Goal: Contribute content

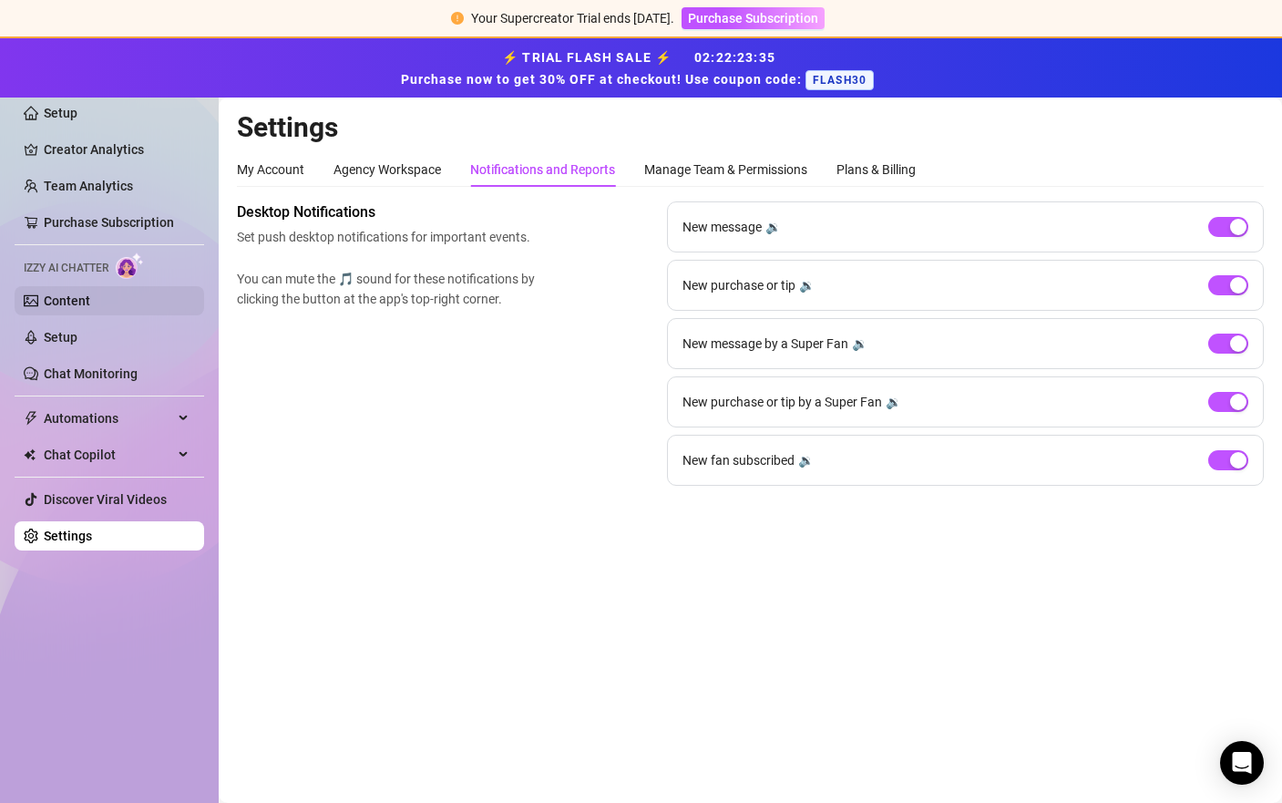
click at [90, 297] on link "Content" at bounding box center [67, 300] width 46 height 15
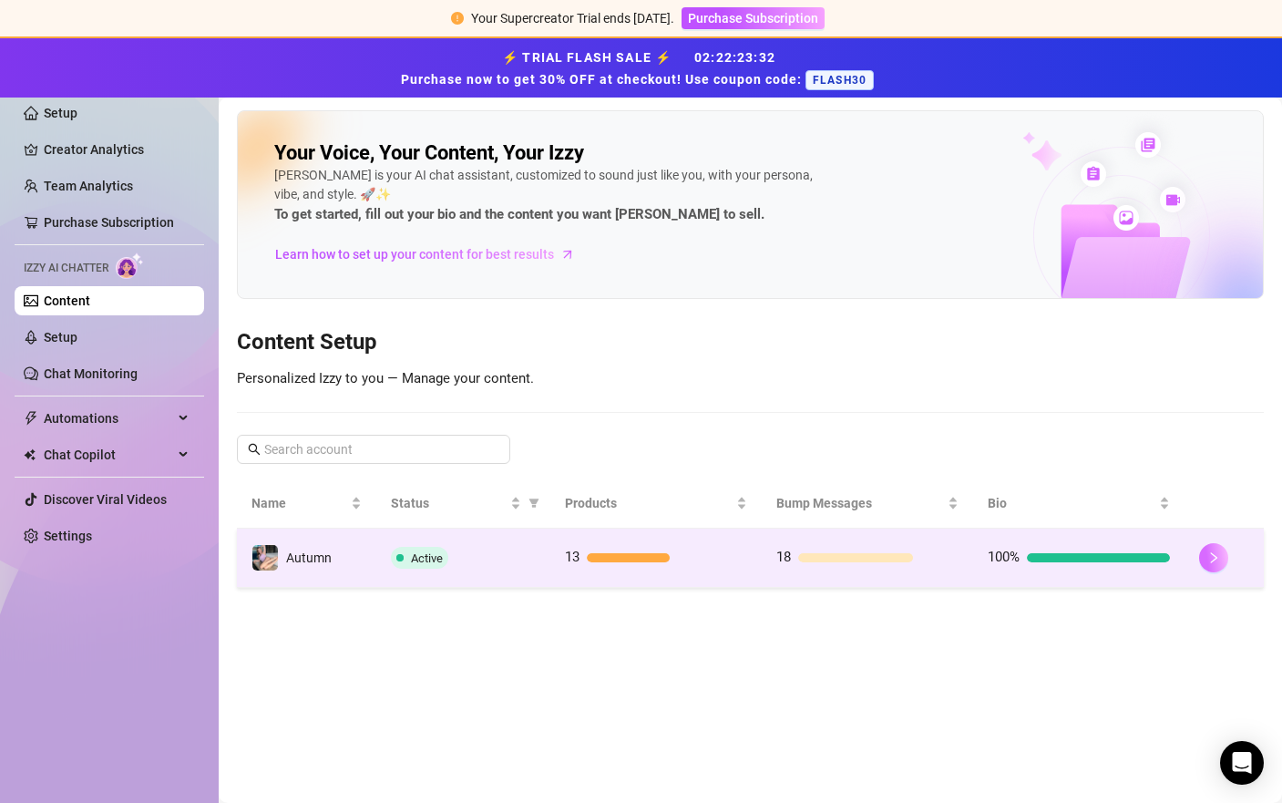
click at [1207, 559] on icon "right" at bounding box center [1213, 557] width 13 height 13
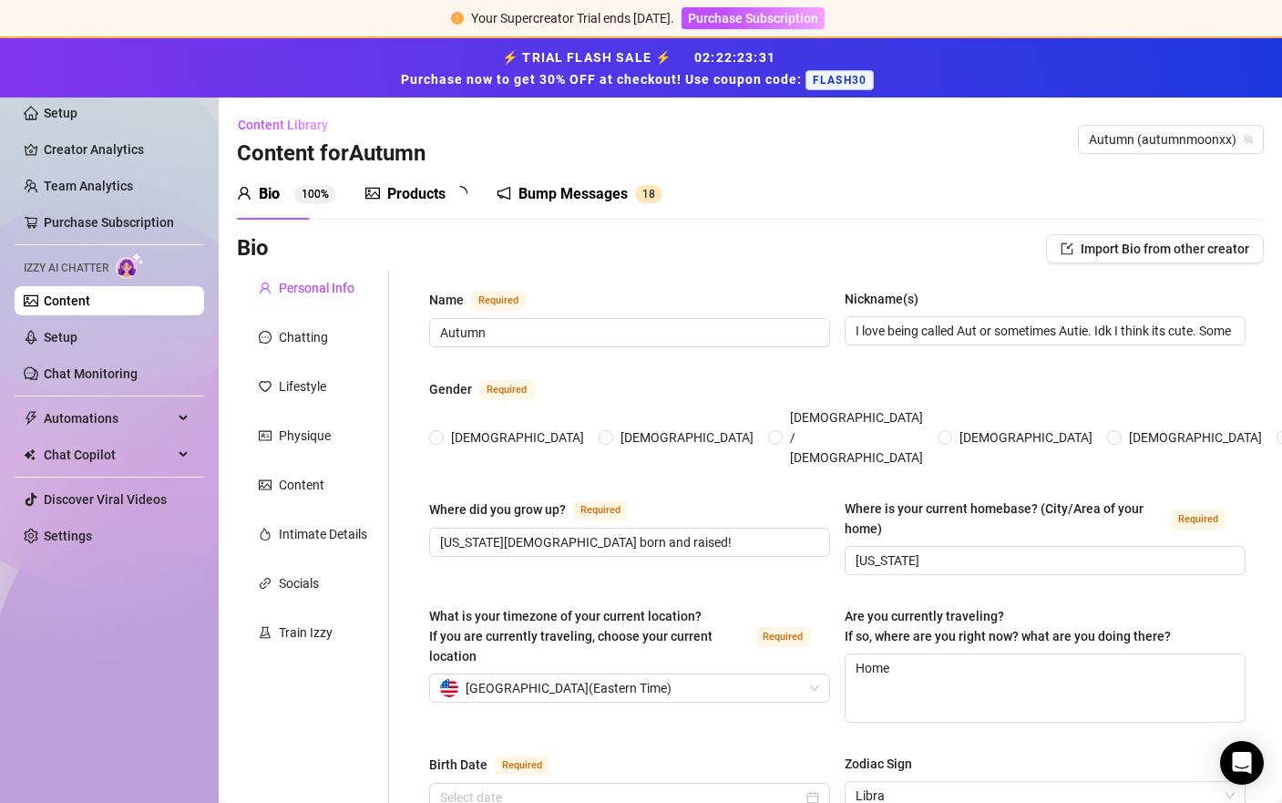
radio input "true"
type input "[DATE]"
click at [593, 199] on div "Bump Messages" at bounding box center [585, 194] width 109 height 22
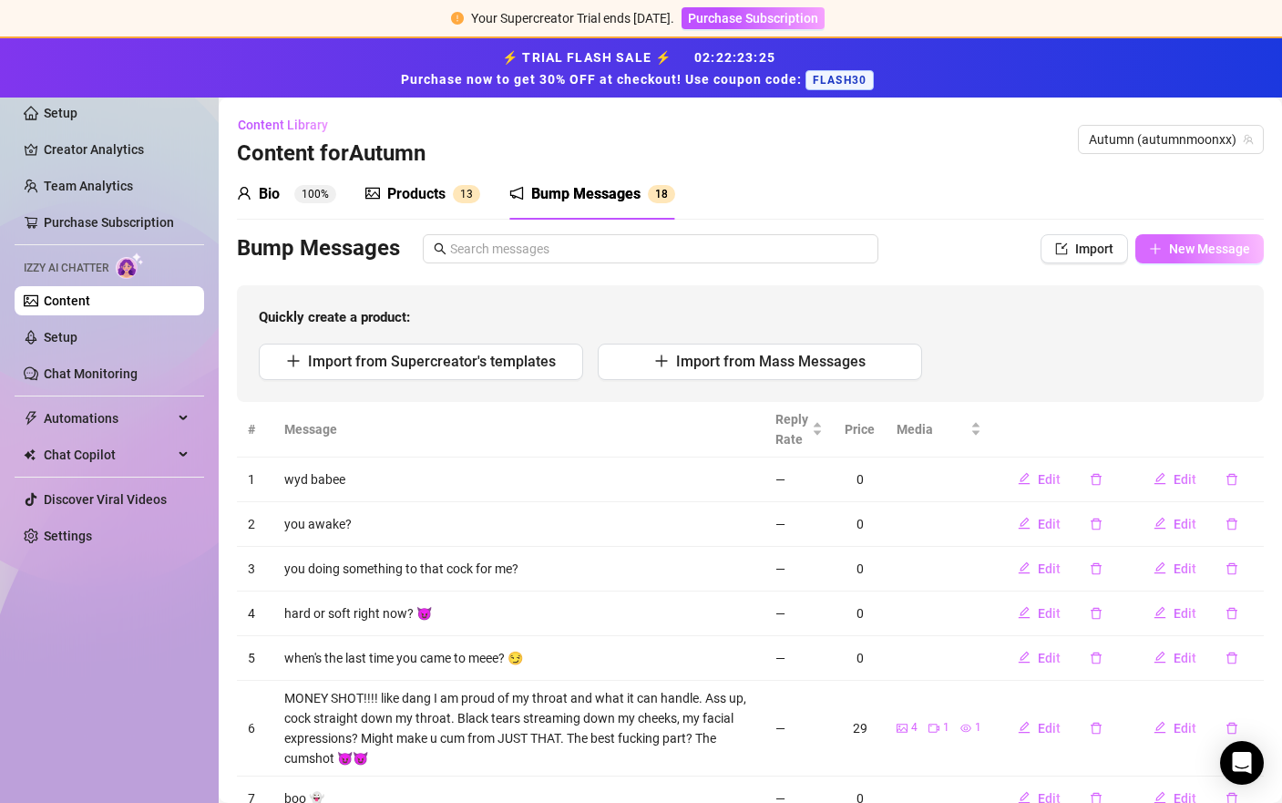
click at [1197, 248] on span "New Message" at bounding box center [1209, 248] width 81 height 15
type textarea "Type your message here..."
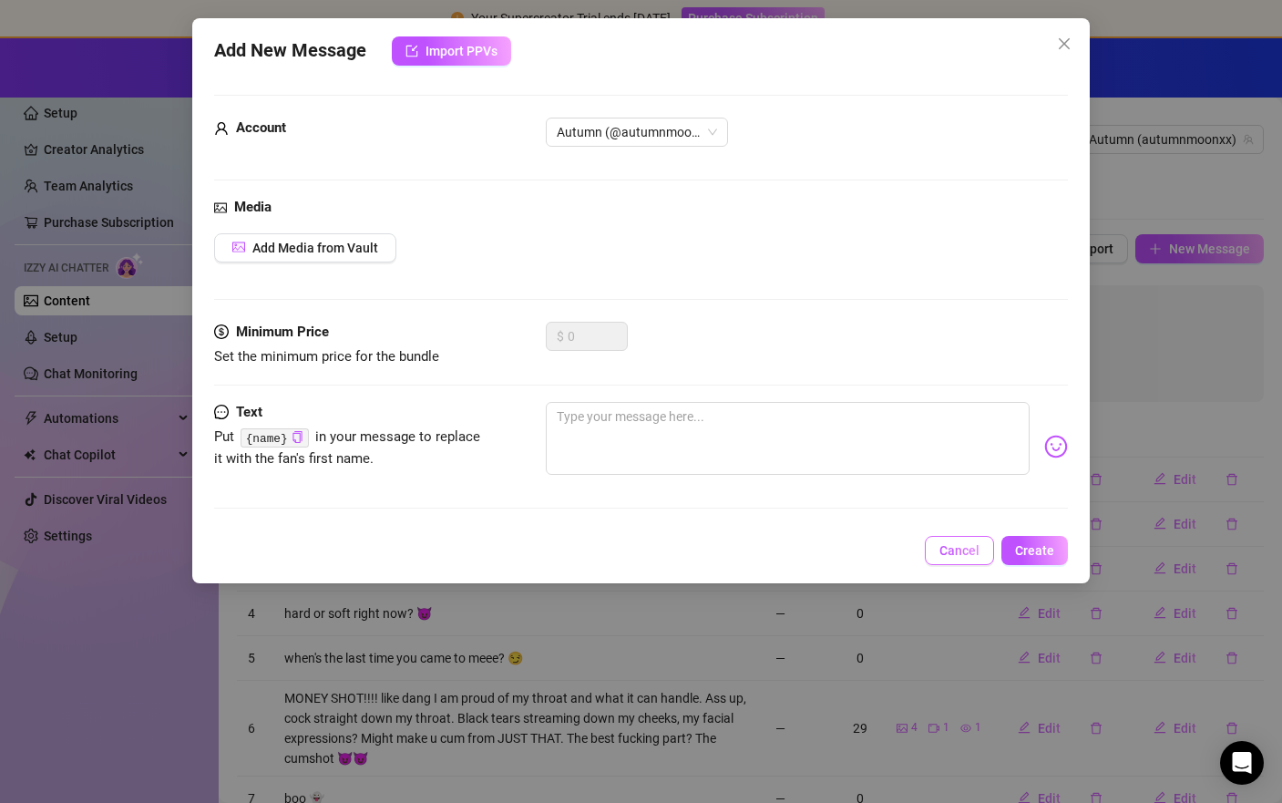
click at [958, 555] on span "Cancel" at bounding box center [959, 550] width 40 height 15
